Goal: Information Seeking & Learning: Learn about a topic

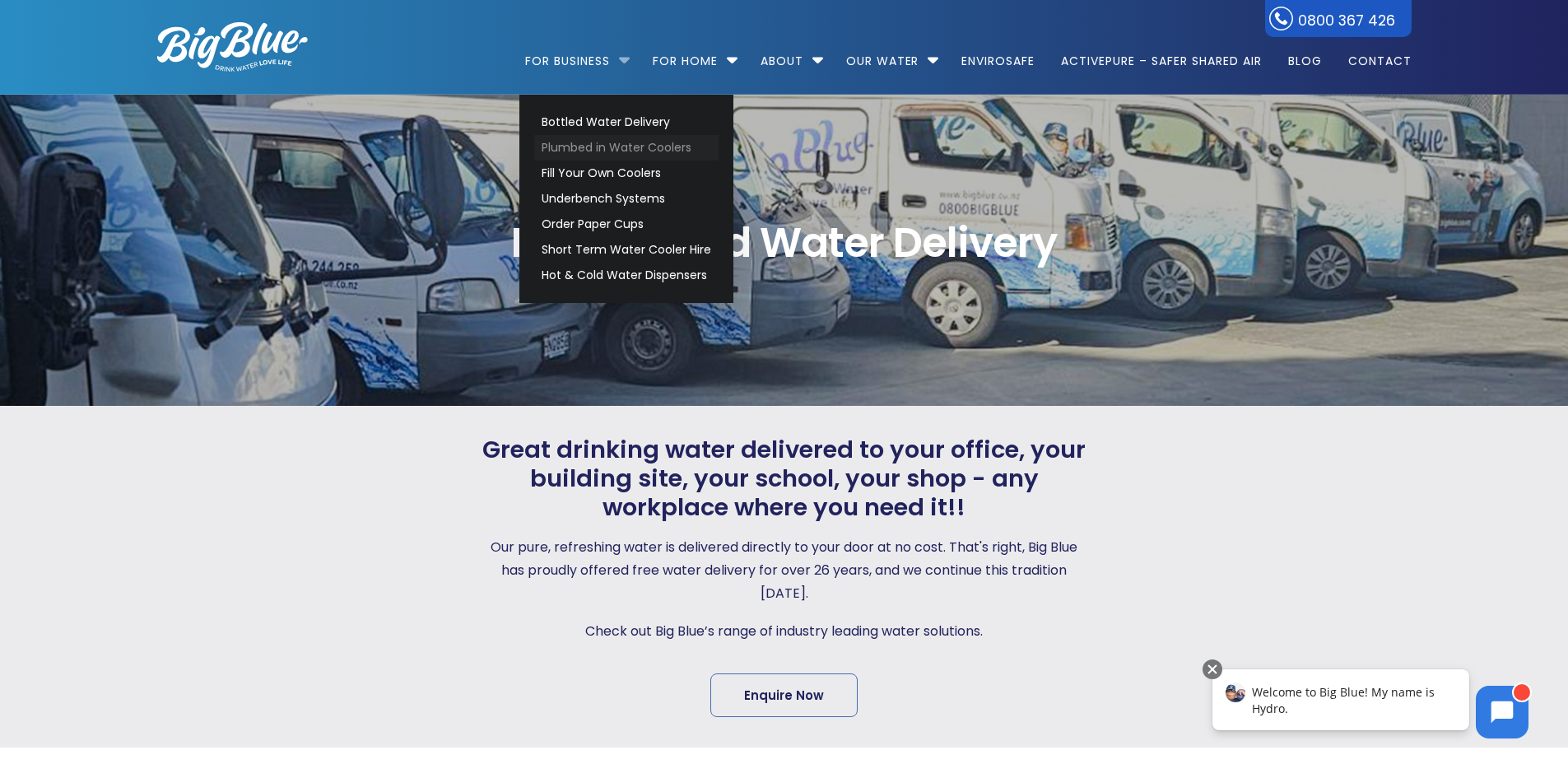
click at [604, 144] on link "Plumbed in Water Coolers" at bounding box center [626, 147] width 184 height 25
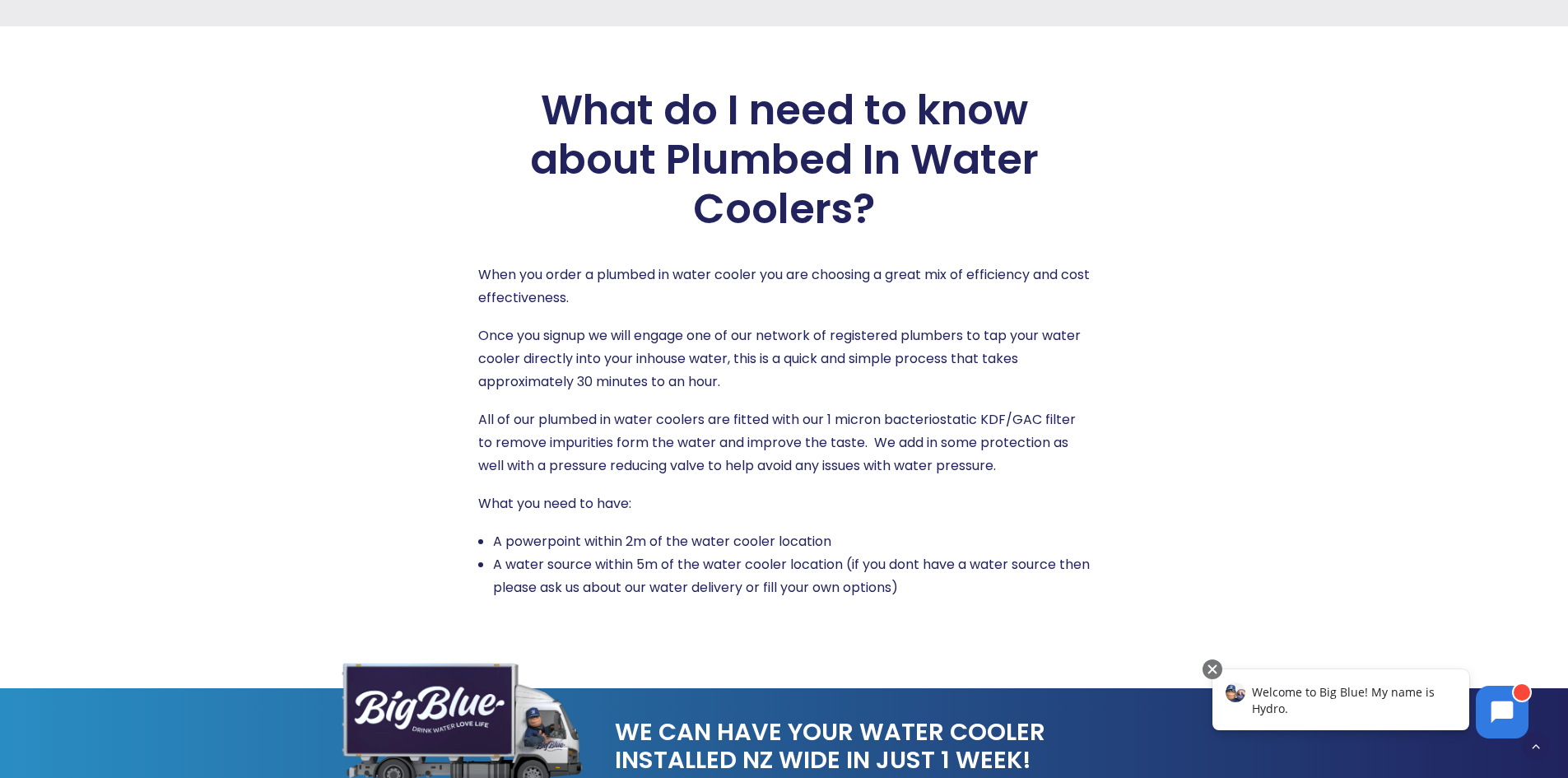
scroll to position [2223, 0]
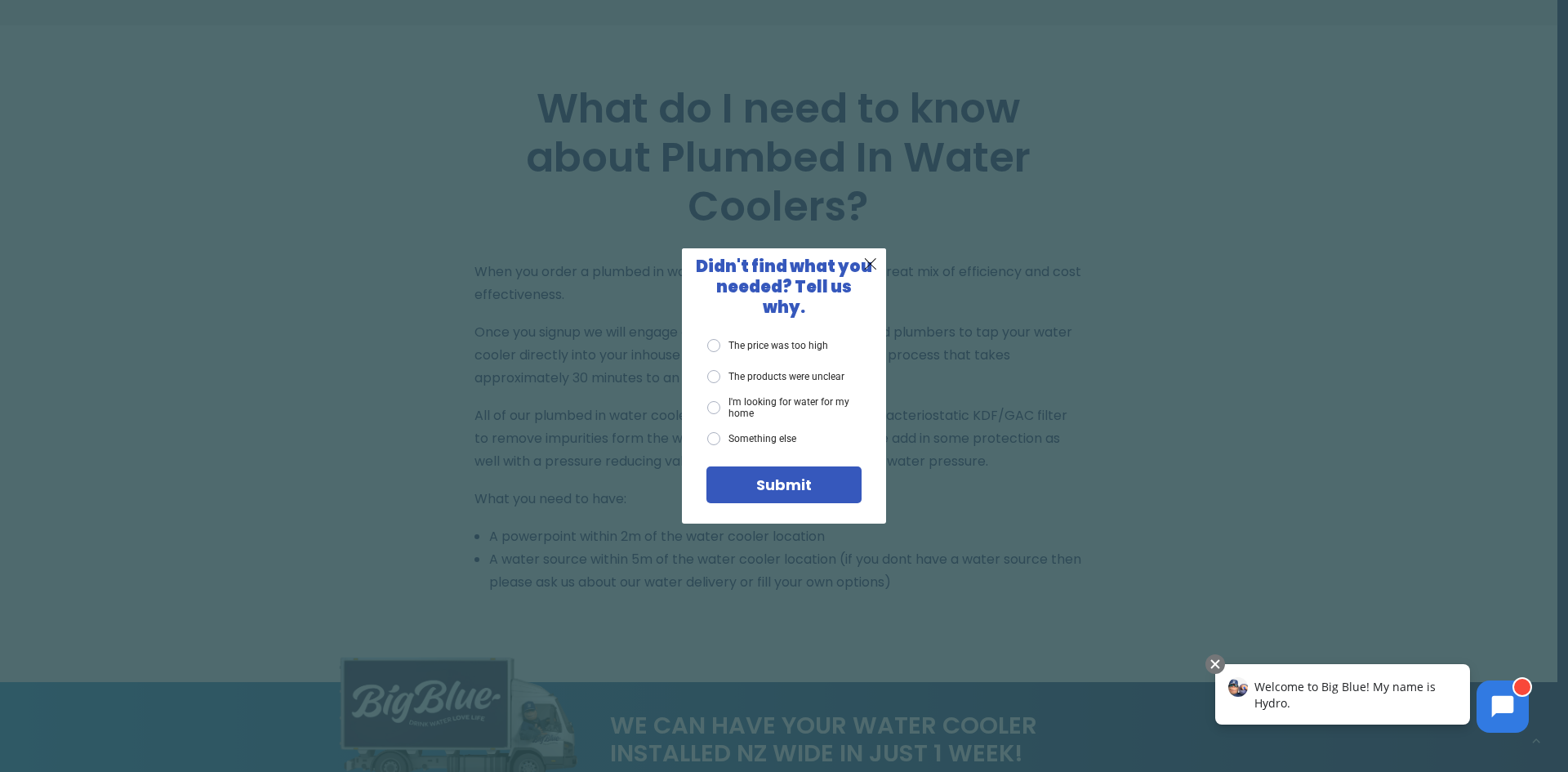
click at [1076, 265] on div "X Didn't find what you needed? Tell us why. The price was too high The products…" at bounding box center [784, 386] width 1568 height 772
click at [868, 273] on span "X" at bounding box center [870, 263] width 15 height 21
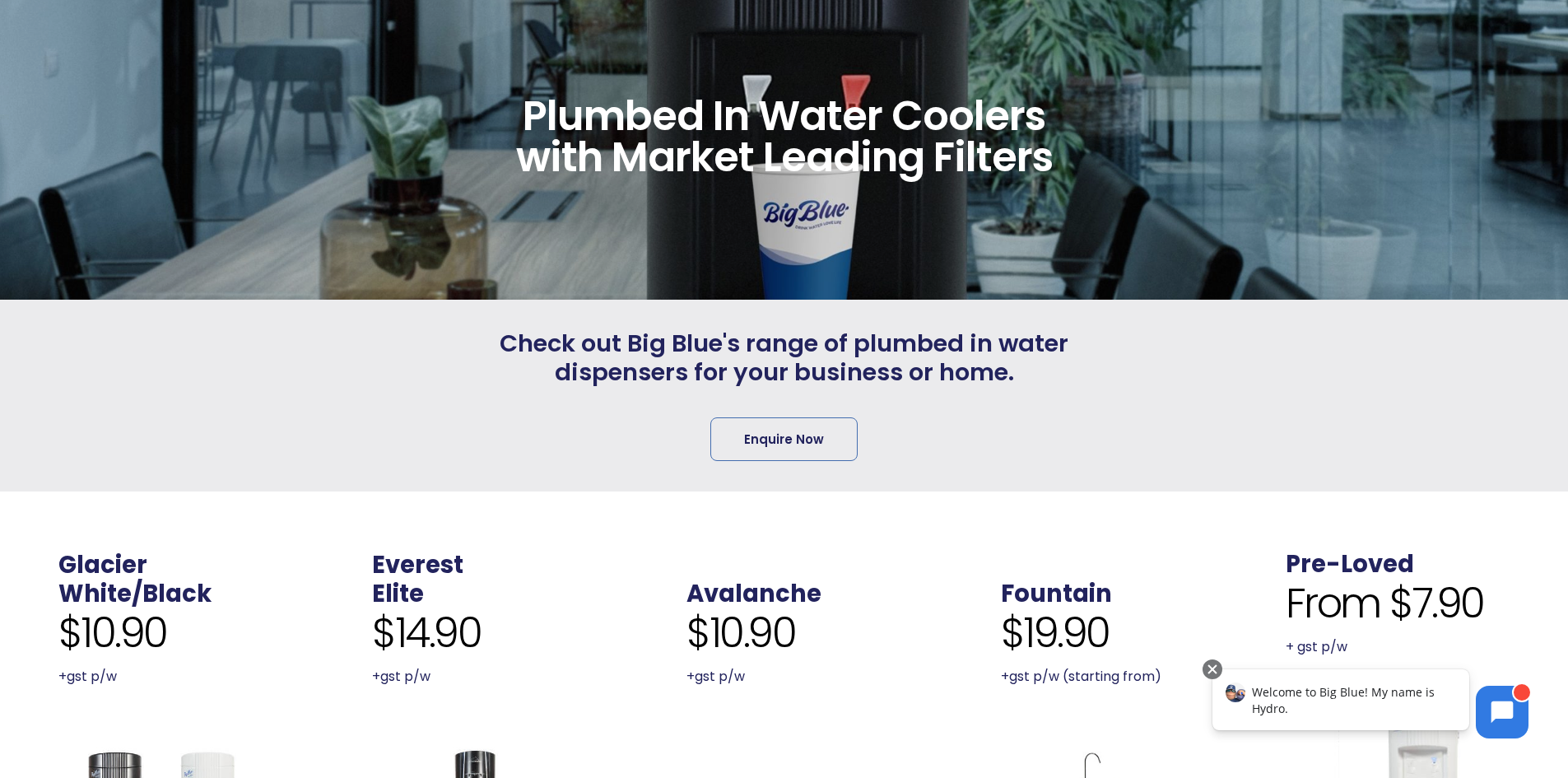
scroll to position [412, 0]
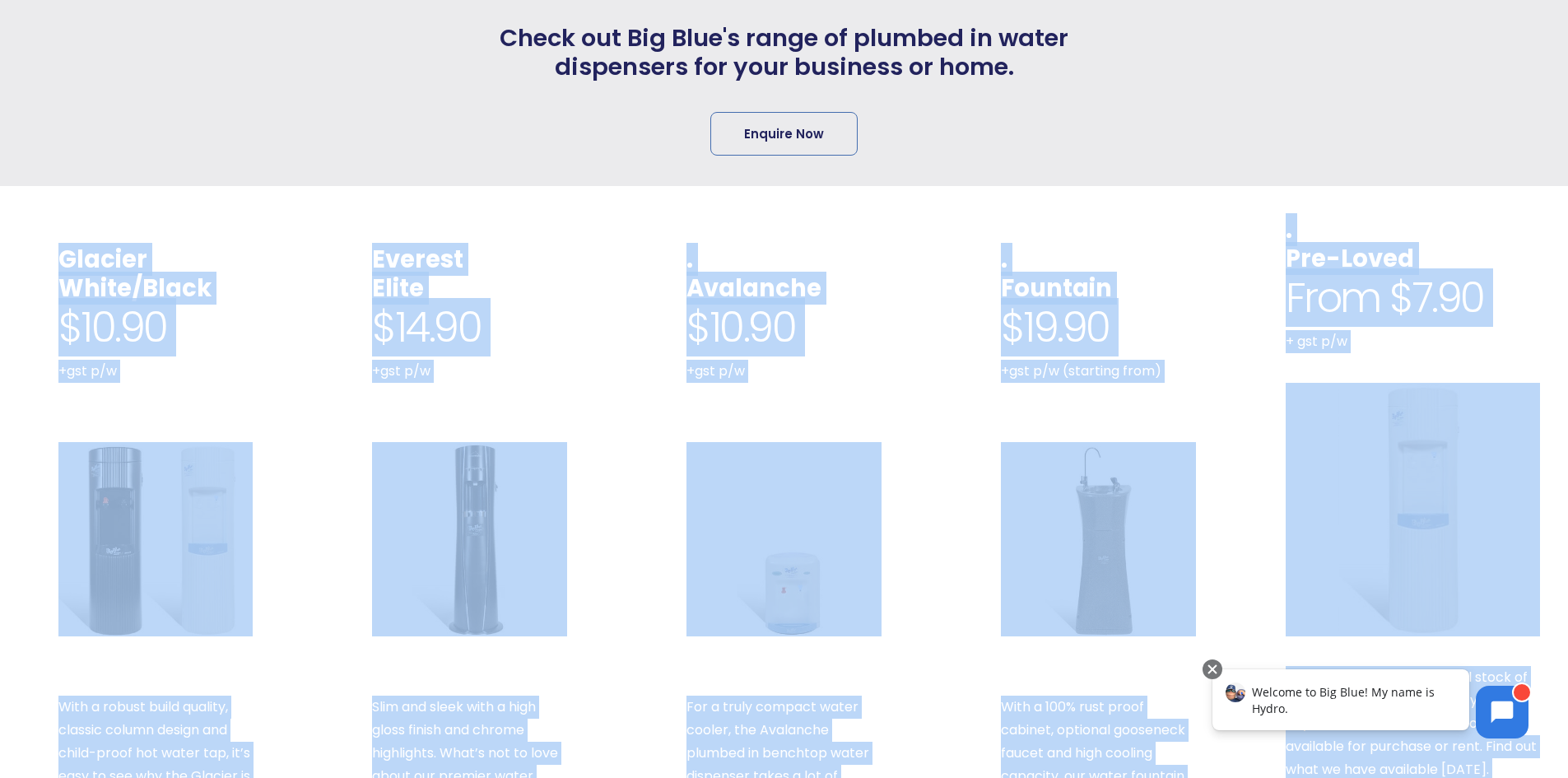
drag, startPoint x: 155, startPoint y: 265, endPoint x: 1558, endPoint y: 714, distance: 1473.1
click at [1557, 714] on div "Glacier White/Black $10.90 +gst p/w With a robust build quality, classic column…" at bounding box center [784, 570] width 1571 height 769
click at [593, 199] on div "Everest Elite $14.90 +gst p/w Slim and sleek with a high gloss finish and chrom…" at bounding box center [470, 570] width 314 height 769
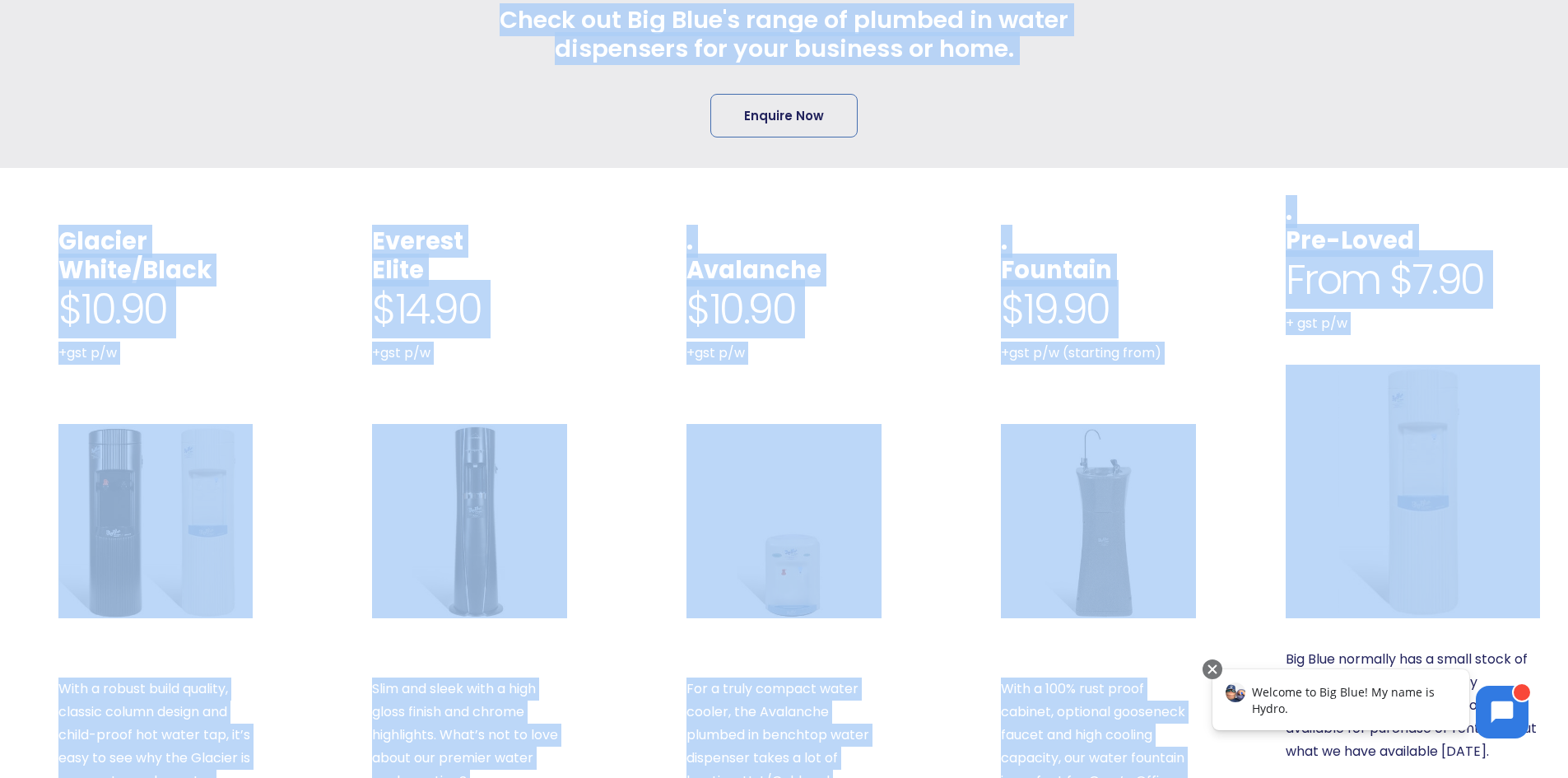
scroll to position [78, 0]
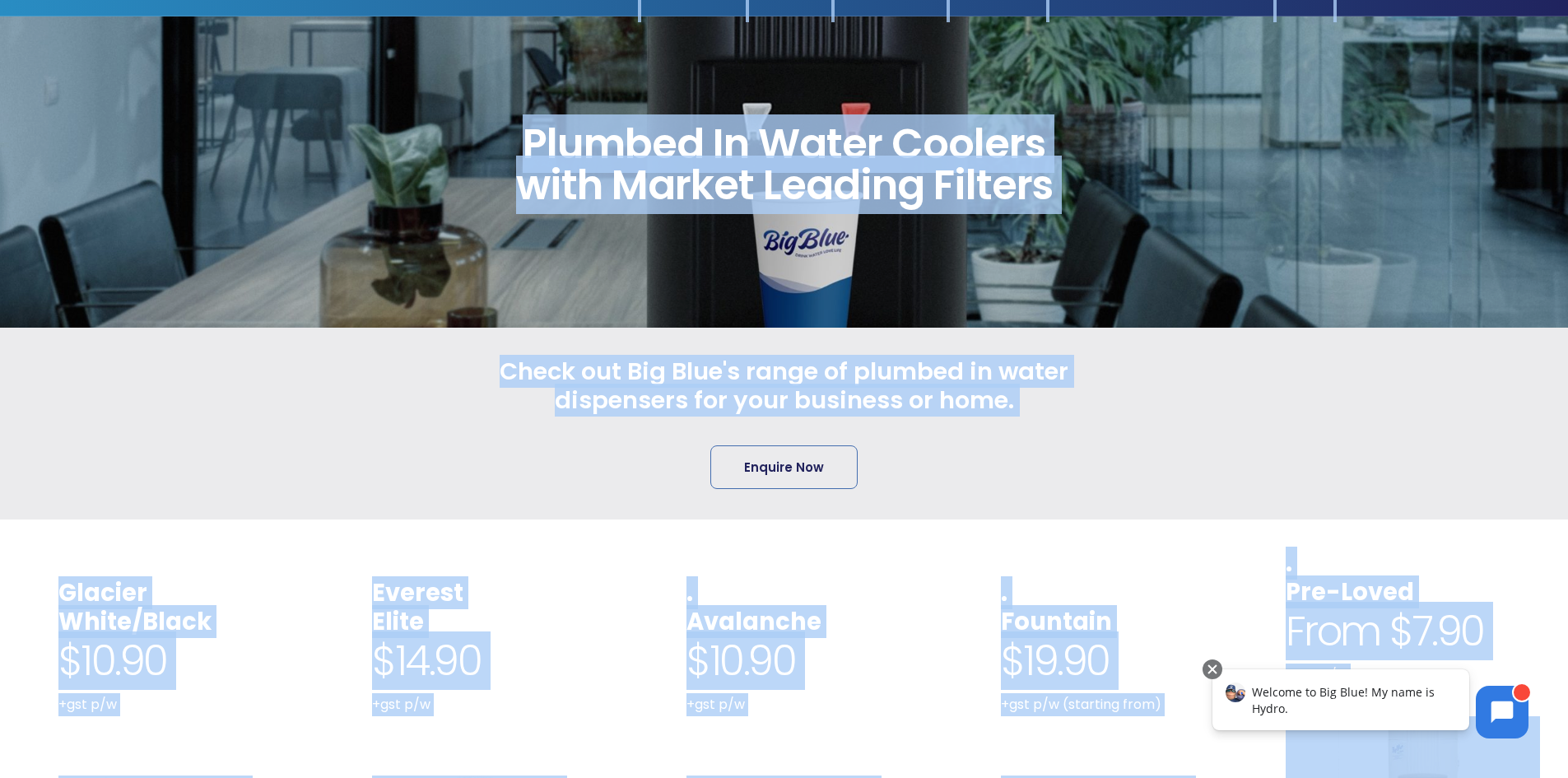
drag, startPoint x: 1384, startPoint y: 413, endPoint x: 32, endPoint y: -33, distance: 1423.7
click at [32, 0] on html "Instant Enquiry How can we help? Tell us about your enquiry? (Required) For bus…" at bounding box center [784, 311] width 1568 height 778
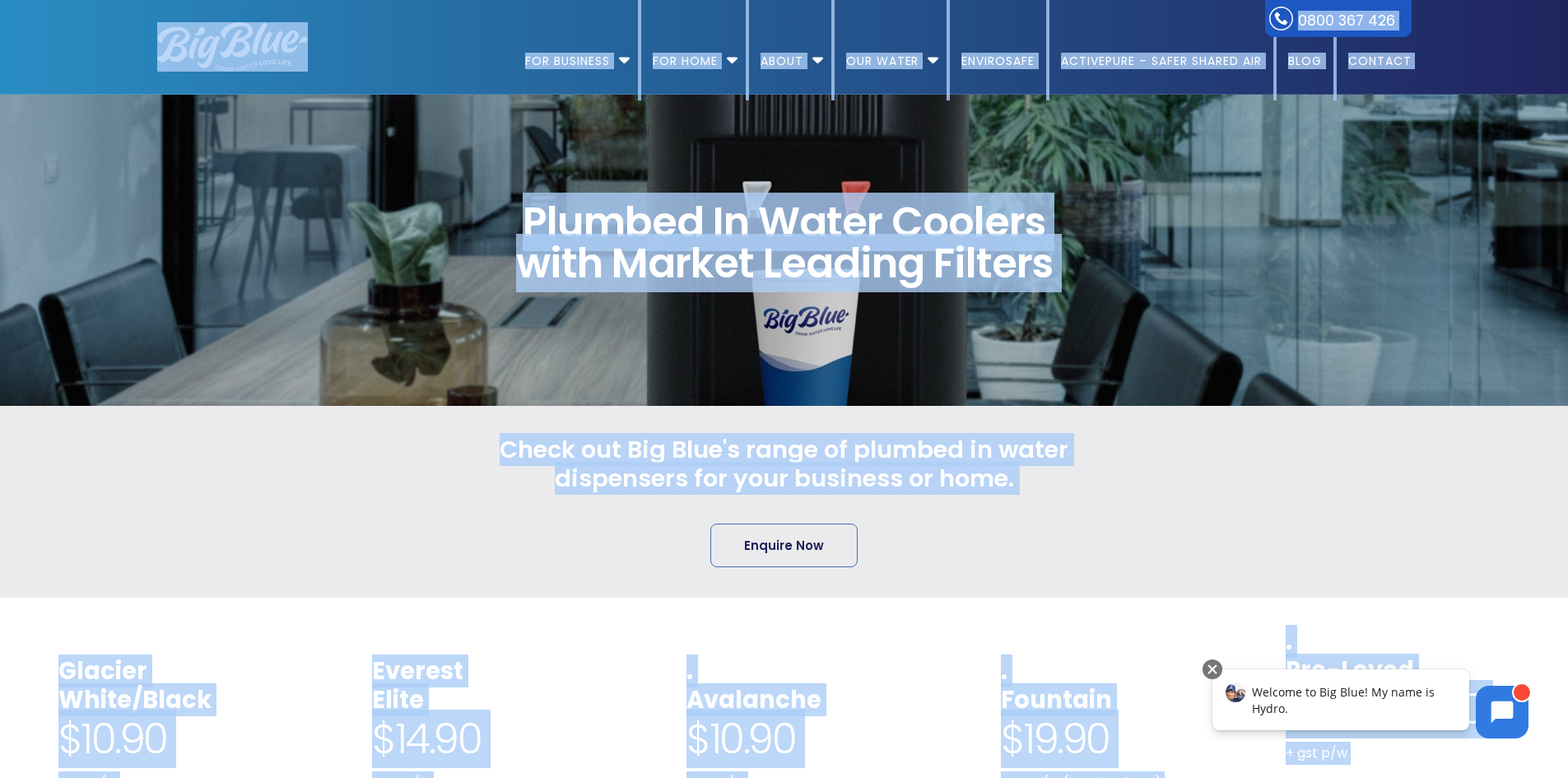
click at [279, 469] on div at bounding box center [288, 502] width 321 height 132
click at [292, 442] on div at bounding box center [288, 502] width 321 height 132
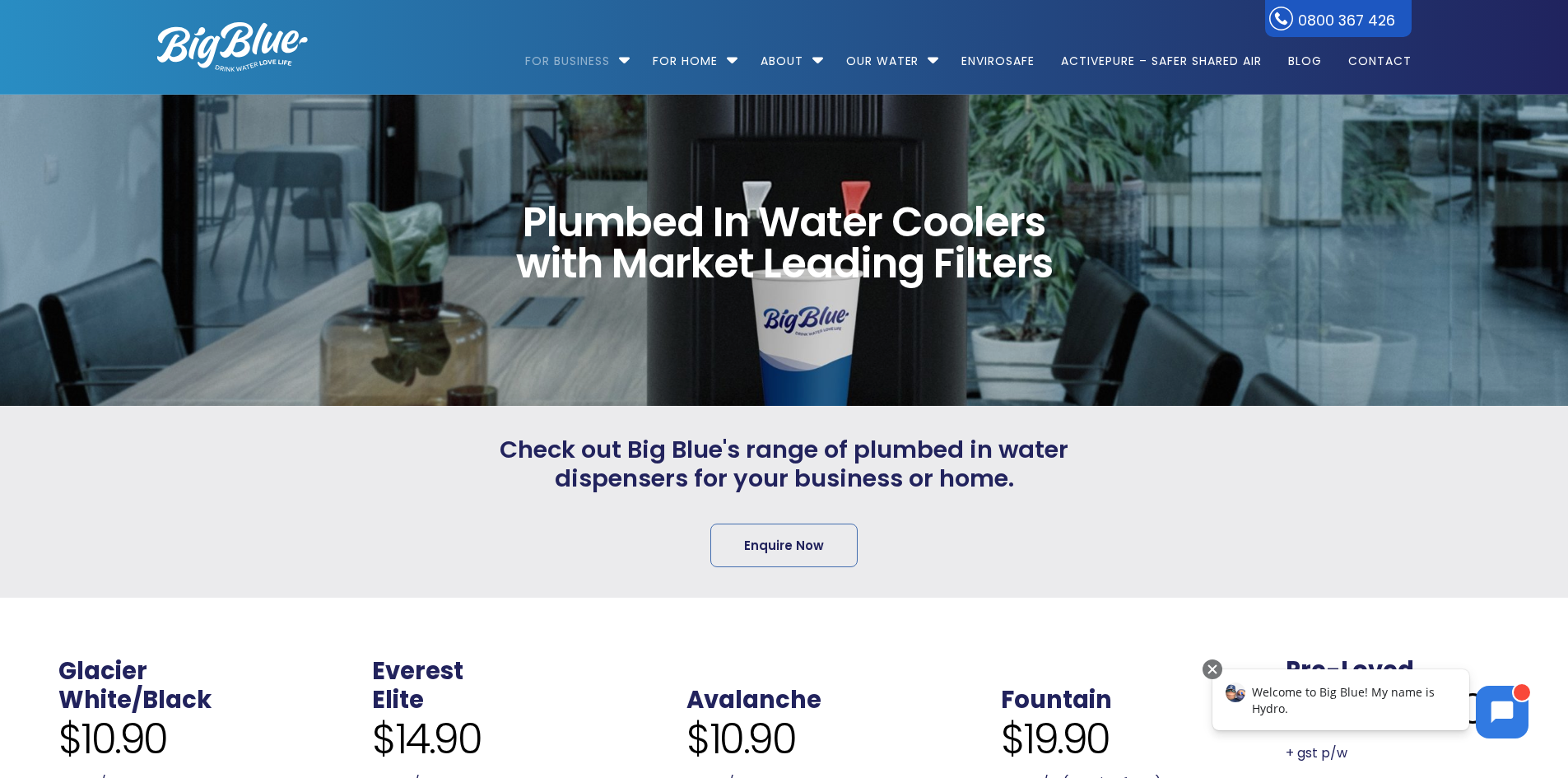
click at [1145, 544] on div at bounding box center [1252, 502] width 321 height 132
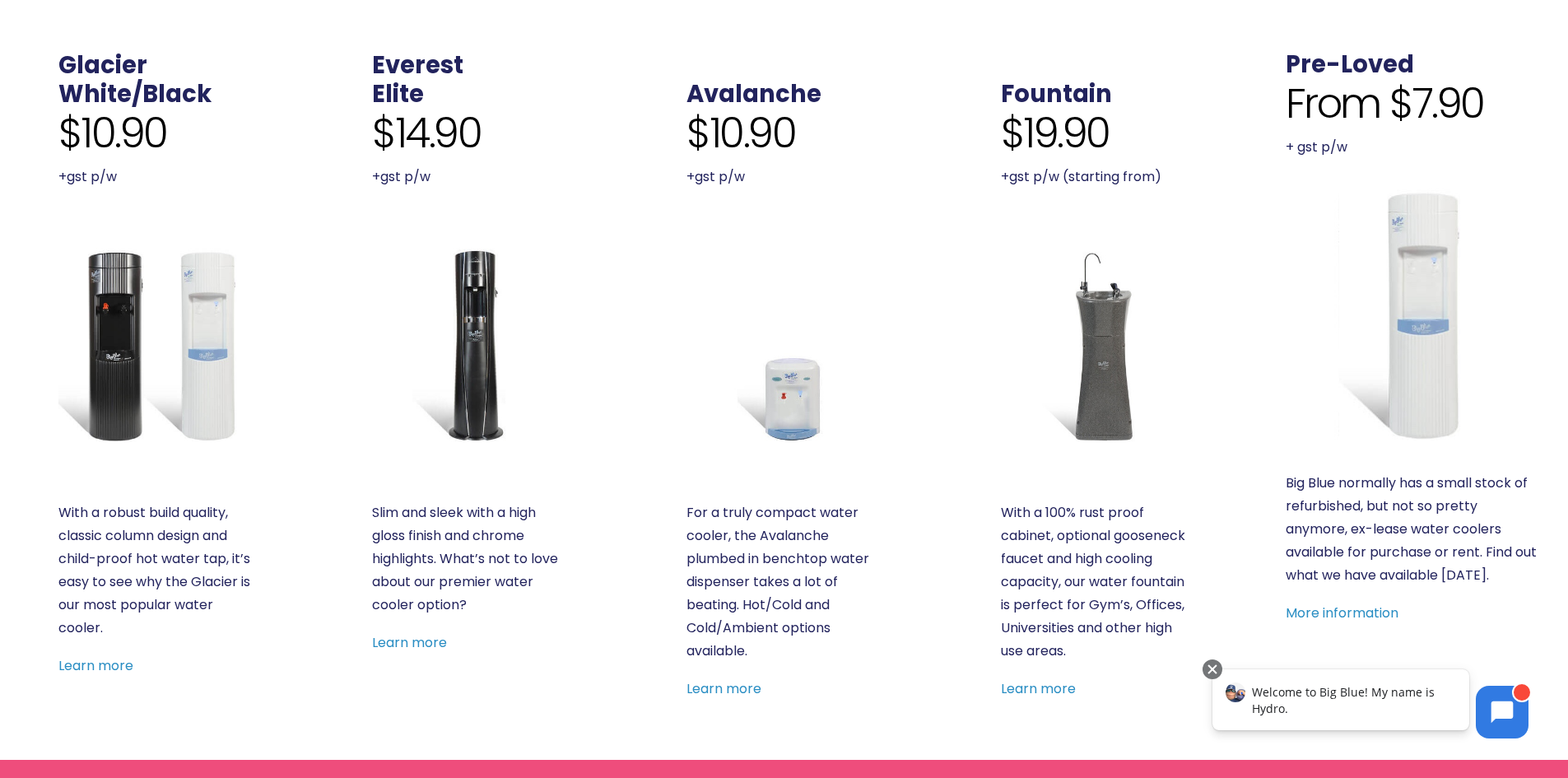
scroll to position [576, 0]
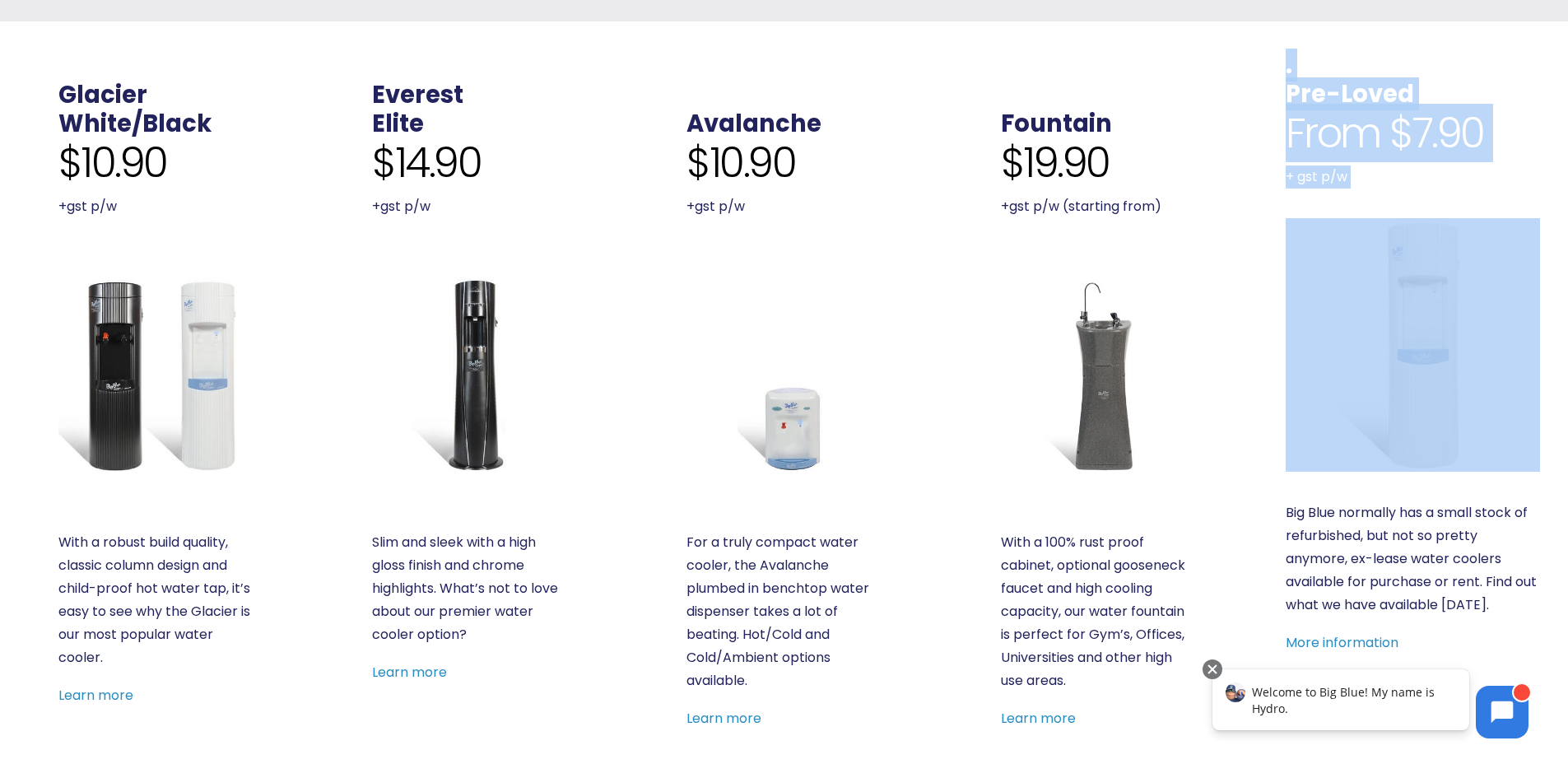
drag, startPoint x: 1271, startPoint y: 91, endPoint x: 1462, endPoint y: 224, distance: 232.7
click at [1462, 224] on div ". Pre-Loved From $7.90 + gst p/w Big Blue normally has a small stock of refurbi…" at bounding box center [1413, 353] width 254 height 605
click at [1513, 149] on div "From $7.90 + gst p/w" at bounding box center [1413, 148] width 254 height 80
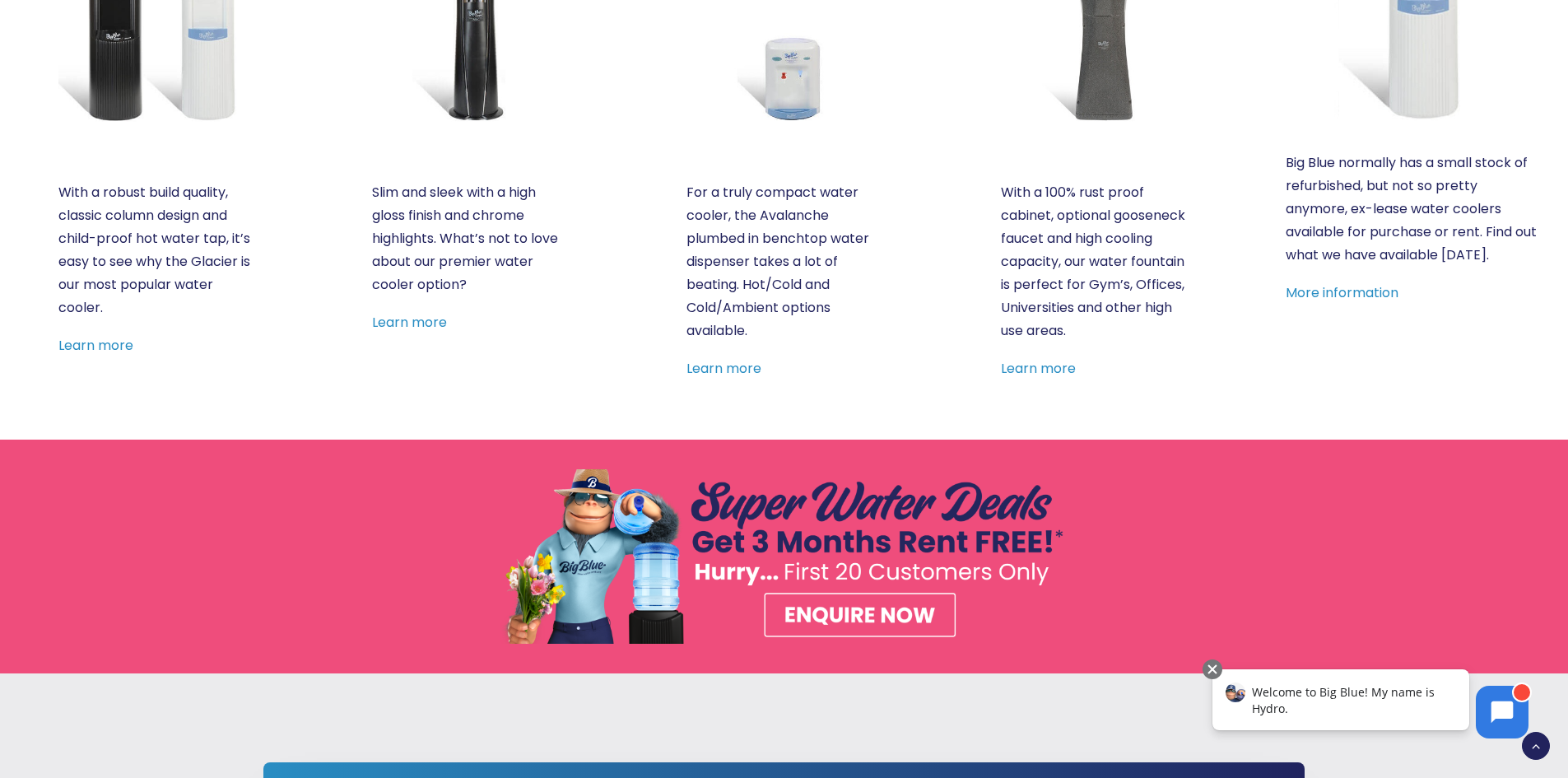
scroll to position [659, 0]
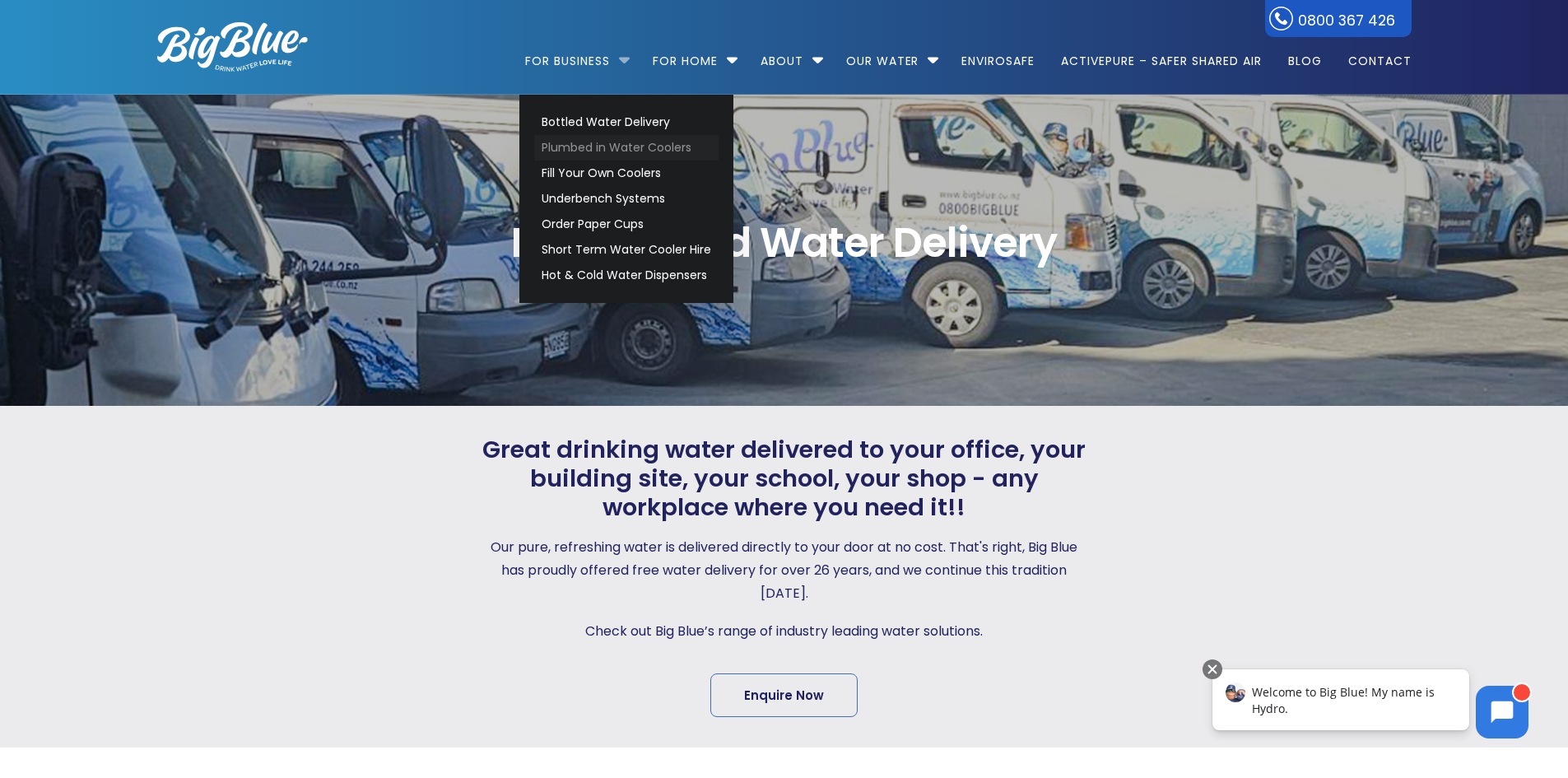
click at [604, 152] on link "Plumbed in Water Coolers" at bounding box center [626, 147] width 184 height 25
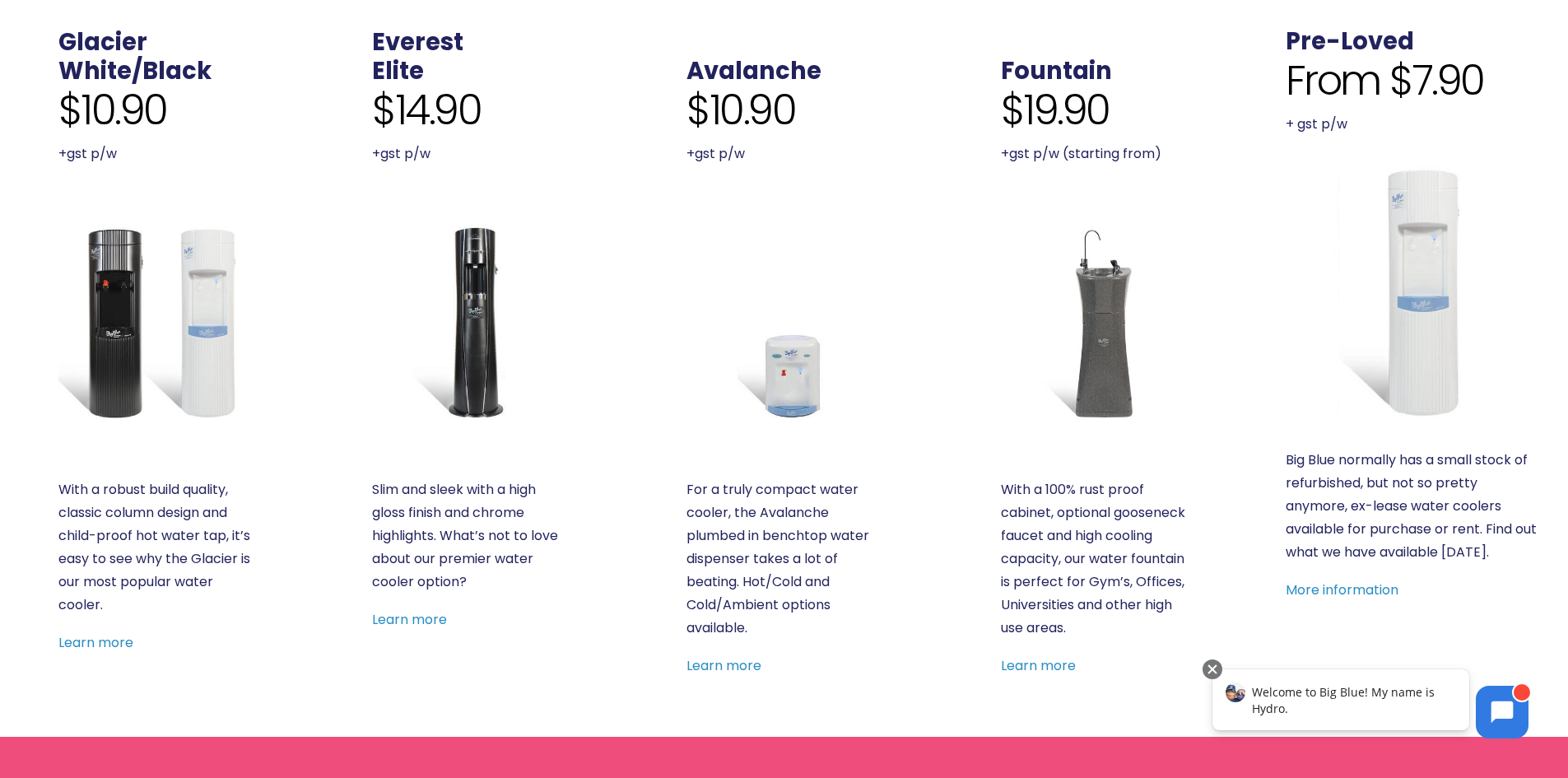
scroll to position [659, 0]
